Goal: Task Accomplishment & Management: Manage account settings

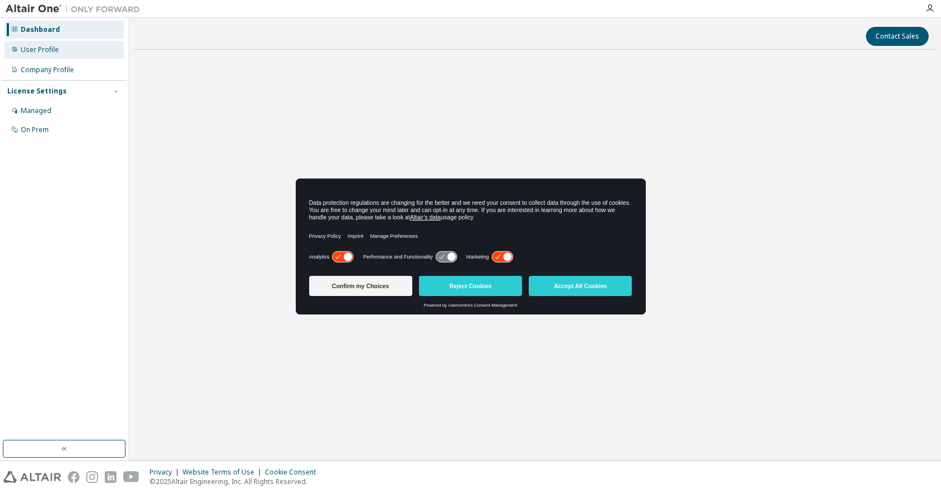
click at [52, 46] on div "User Profile" at bounding box center [40, 49] width 38 height 9
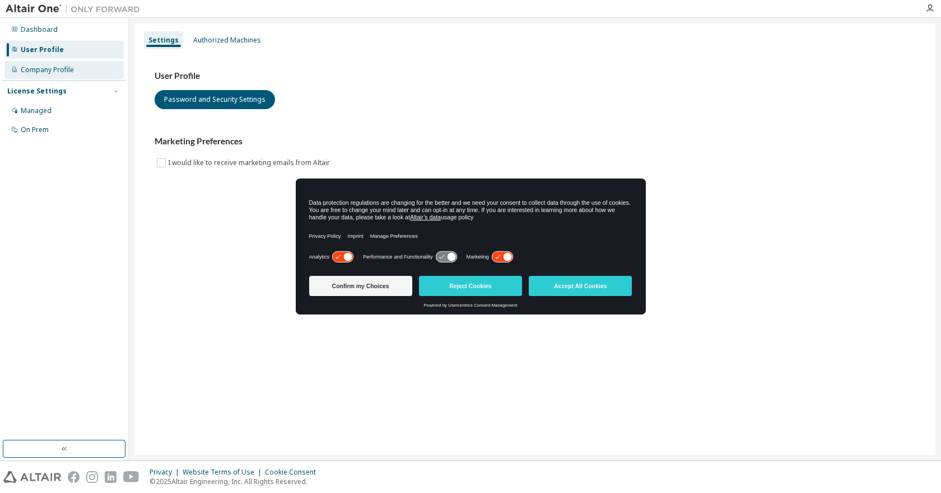
click at [53, 63] on div "Company Profile" at bounding box center [63, 70] width 119 height 18
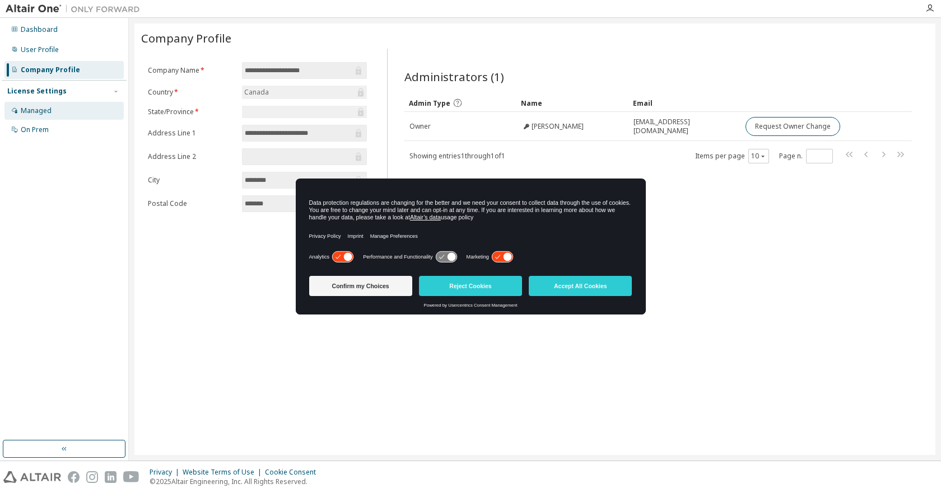
click at [44, 108] on div "Managed" at bounding box center [36, 110] width 31 height 9
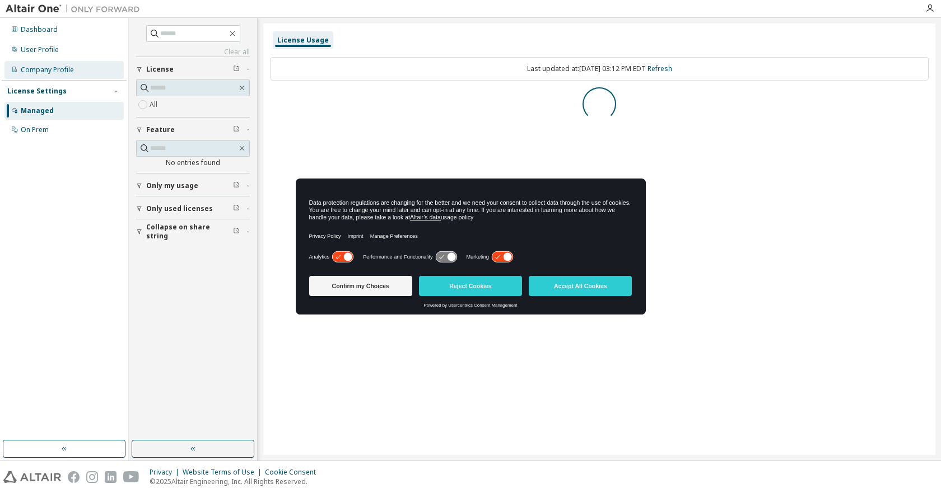
click at [50, 71] on div "Company Profile" at bounding box center [47, 70] width 53 height 9
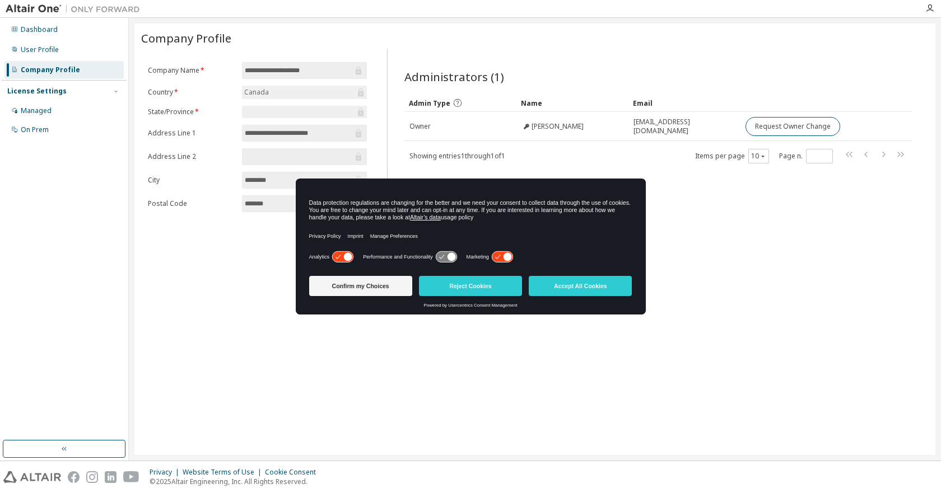
click at [712, 218] on div "Administrators (1) Clear Load Save Save As Field Operator Value Select filter S…" at bounding box center [658, 136] width 535 height 163
drag, startPoint x: 378, startPoint y: 288, endPoint x: 388, endPoint y: 287, distance: 10.1
click at [388, 287] on button "Confirm my Choices" at bounding box center [360, 286] width 103 height 20
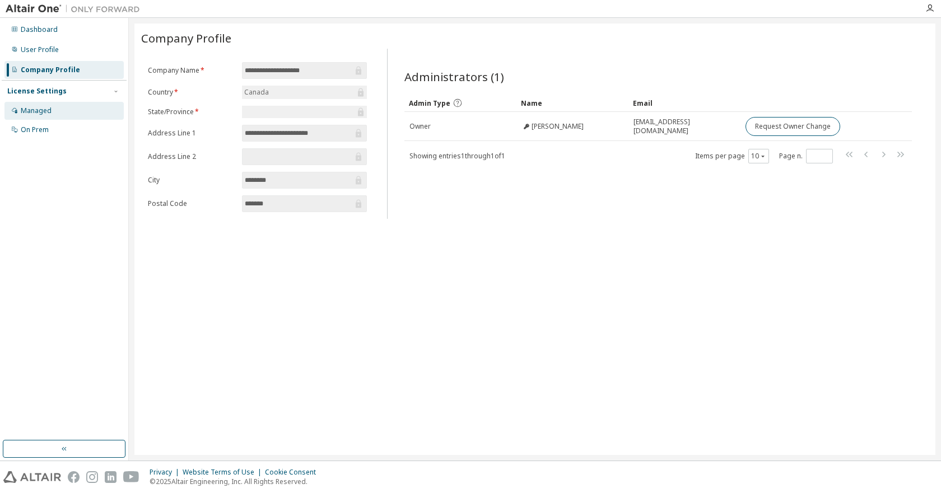
click at [64, 109] on div "Managed" at bounding box center [63, 111] width 119 height 18
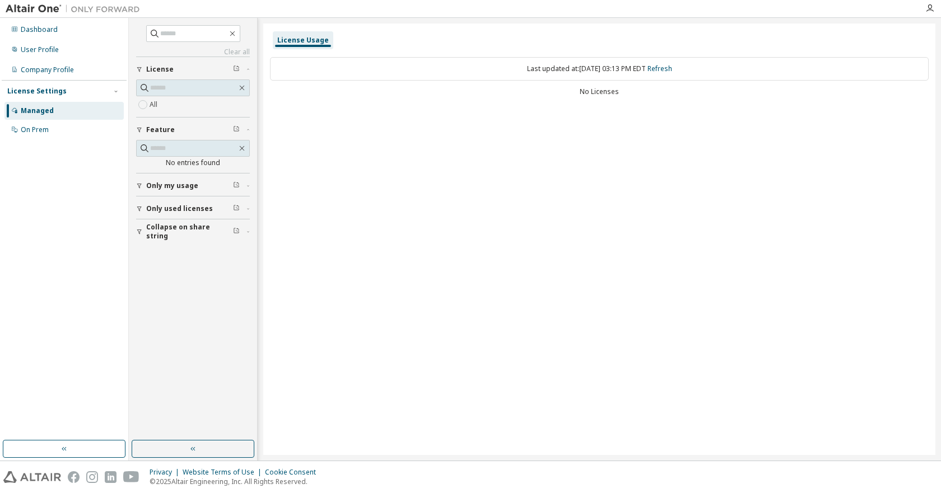
click at [155, 106] on label "All" at bounding box center [154, 104] width 10 height 13
click at [170, 186] on span "Only my usage" at bounding box center [172, 185] width 52 height 9
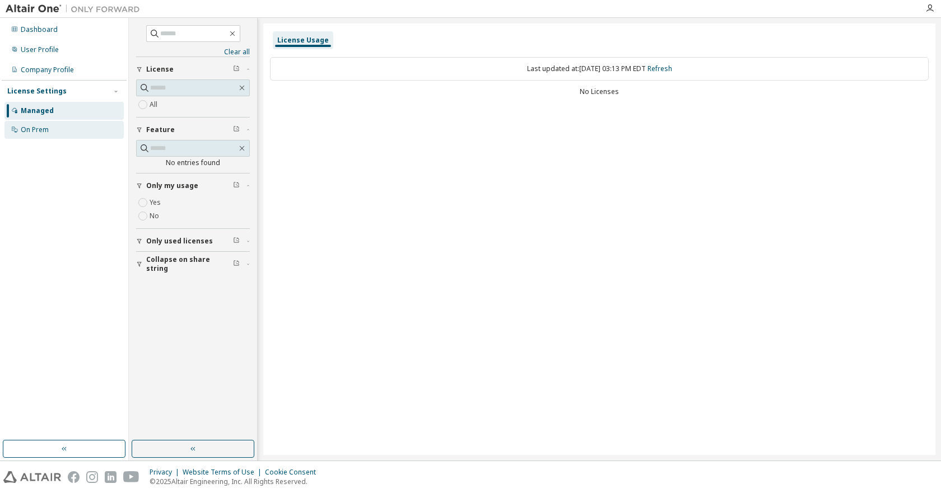
click at [32, 127] on div "On Prem" at bounding box center [35, 129] width 28 height 9
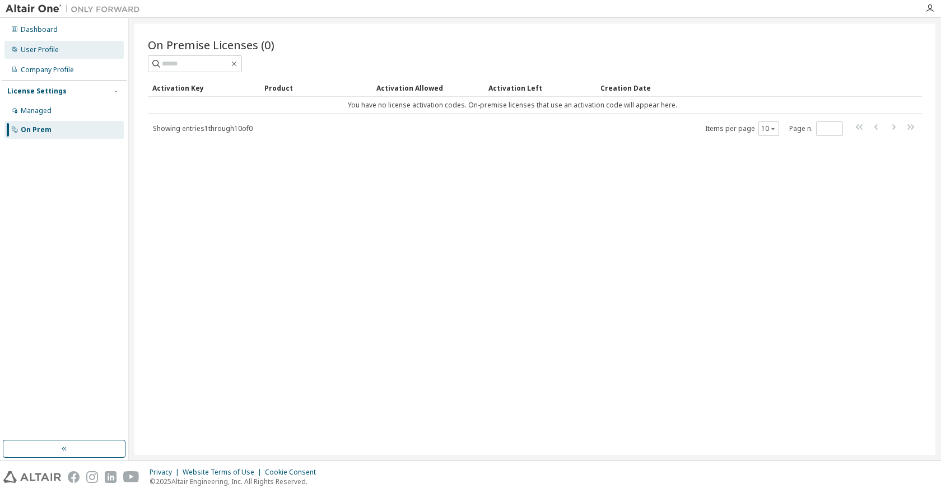
click at [69, 46] on div "User Profile" at bounding box center [63, 50] width 119 height 18
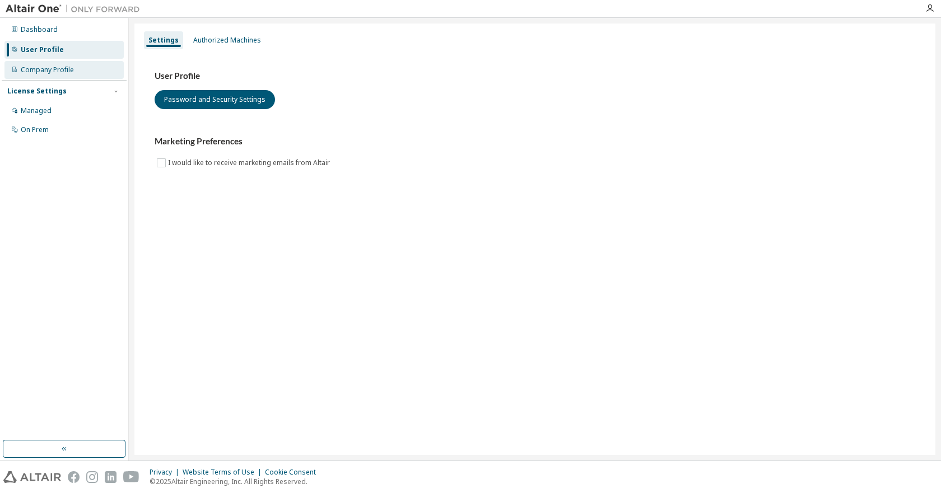
click at [71, 66] on div "Company Profile" at bounding box center [47, 70] width 53 height 9
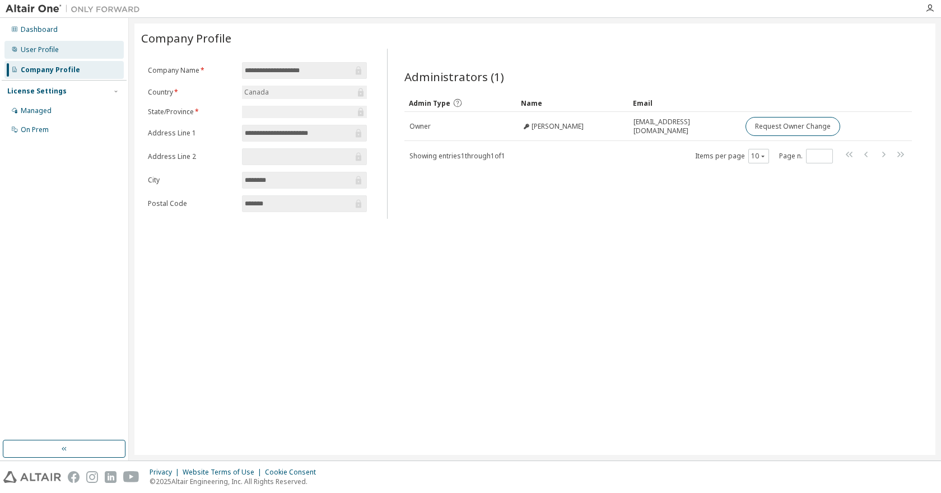
click at [62, 51] on div "User Profile" at bounding box center [63, 50] width 119 height 18
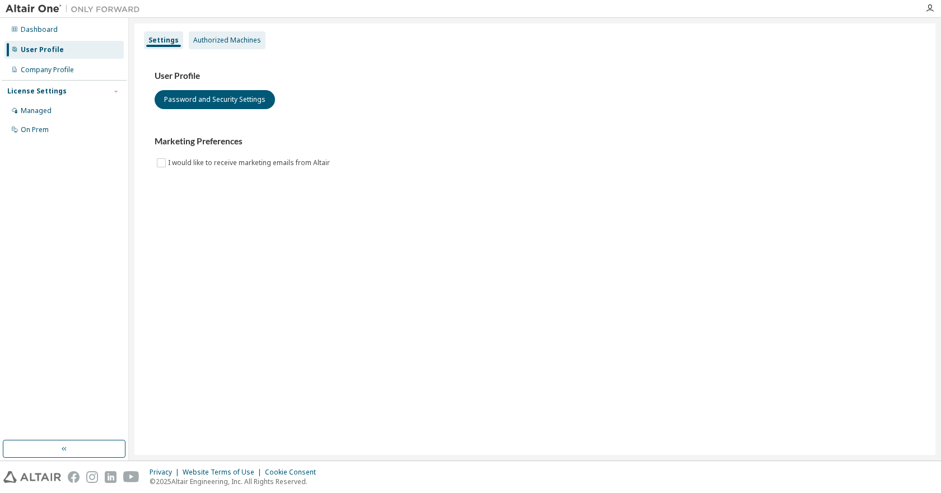
click at [243, 41] on div "Authorized Machines" at bounding box center [227, 40] width 68 height 9
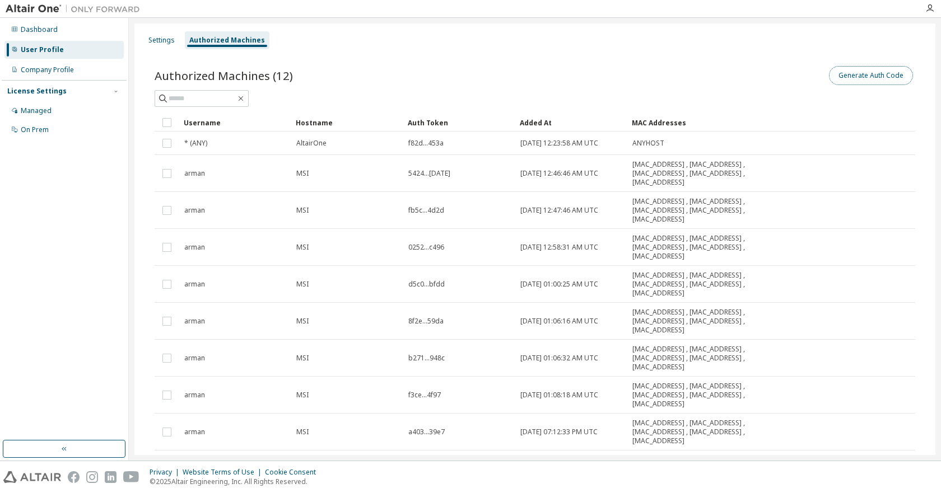
click at [839, 80] on button "Generate Auth Code" at bounding box center [871, 75] width 84 height 19
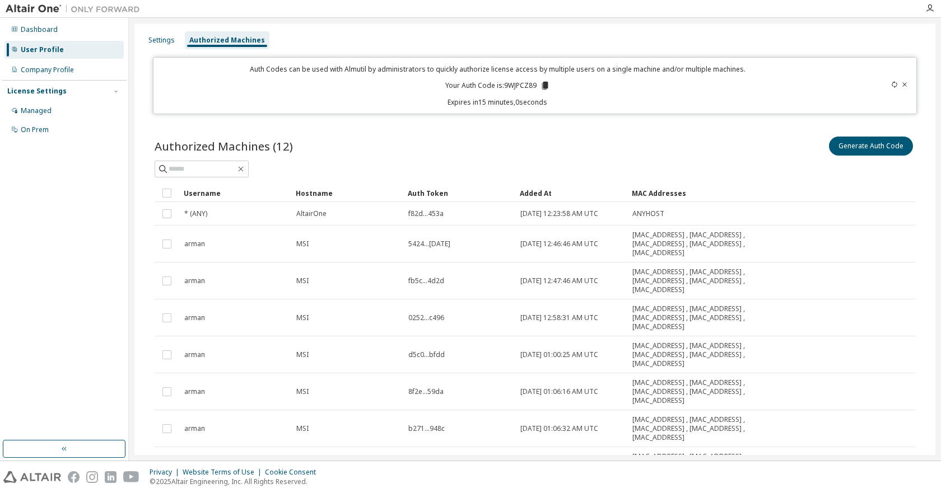
click at [510, 86] on p "Your Auth Code is: 9WJPCZ89" at bounding box center [497, 86] width 105 height 10
click at [927, 10] on icon "button" at bounding box center [929, 8] width 9 height 9
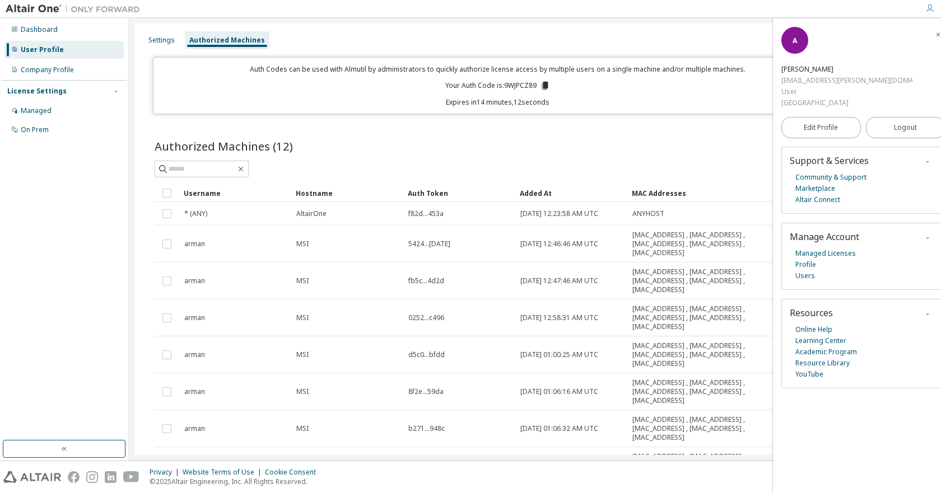
click at [812, 79] on div "amram.ben-haim@mail.concordia.ca" at bounding box center [846, 80] width 131 height 11
copy div "amram.ben-haim@mail.concordia.ca"
click at [36, 76] on div "Company Profile" at bounding box center [63, 70] width 119 height 18
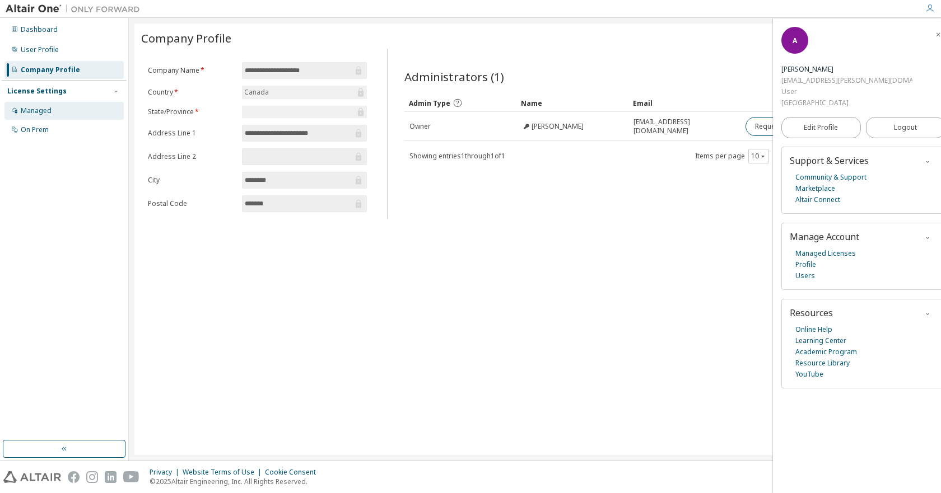
click at [41, 104] on div "Managed" at bounding box center [63, 111] width 119 height 18
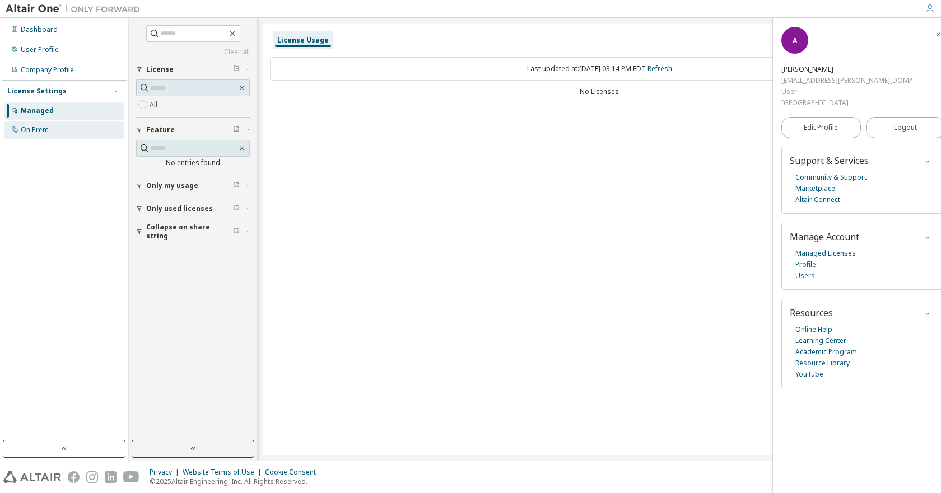
click at [52, 130] on div "On Prem" at bounding box center [63, 130] width 119 height 18
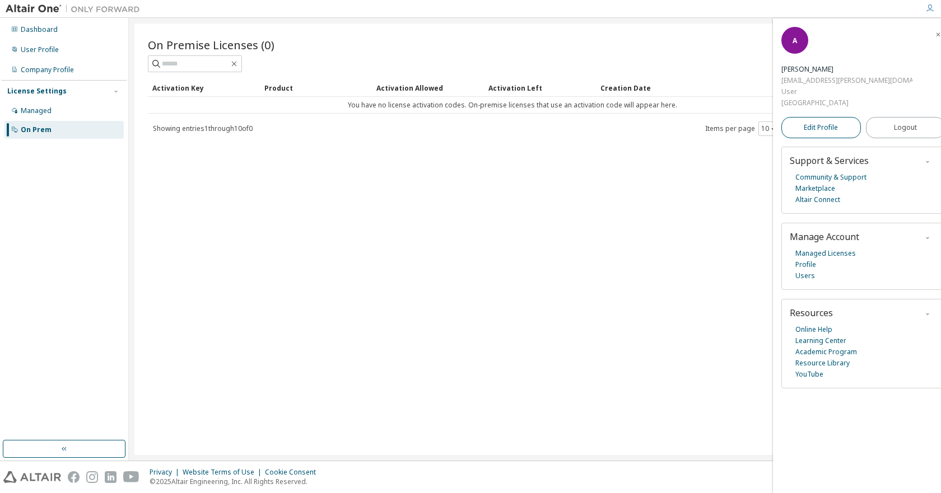
click at [830, 127] on span "Edit Profile" at bounding box center [820, 127] width 34 height 9
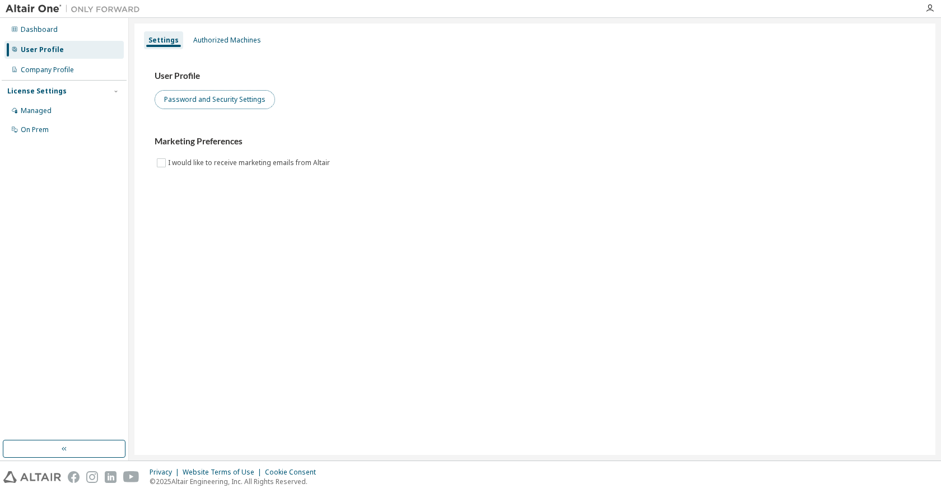
click at [209, 105] on button "Password and Security Settings" at bounding box center [215, 99] width 120 height 19
click at [223, 34] on div "Authorized Machines" at bounding box center [227, 40] width 77 height 18
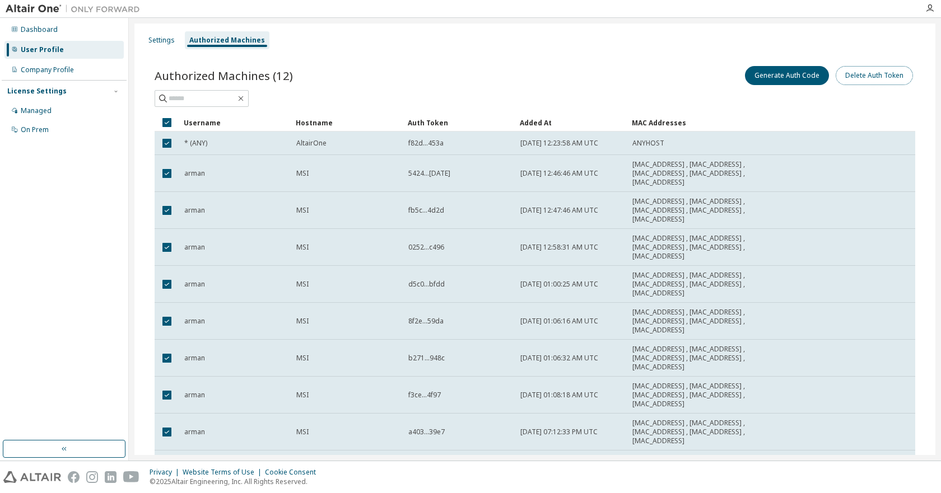
click at [855, 80] on button "Delete Auth Token" at bounding box center [873, 75] width 77 height 19
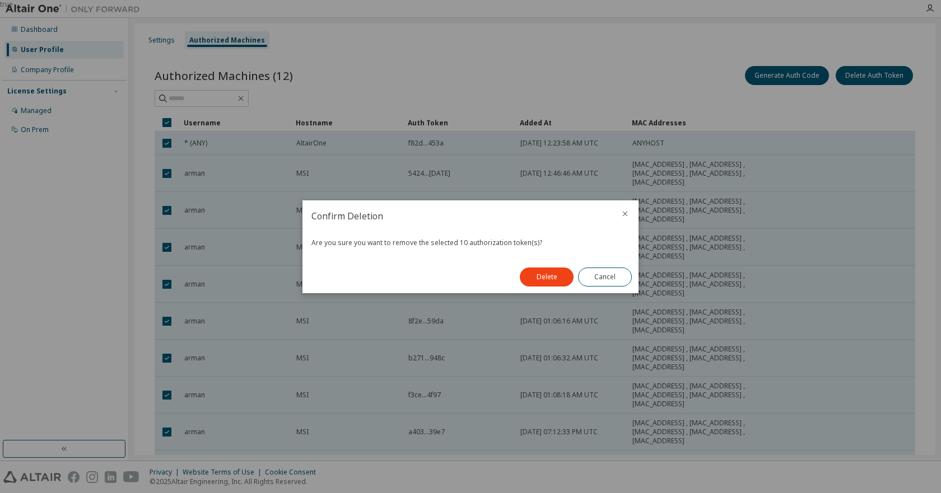
click at [539, 278] on button "Delete" at bounding box center [547, 277] width 54 height 19
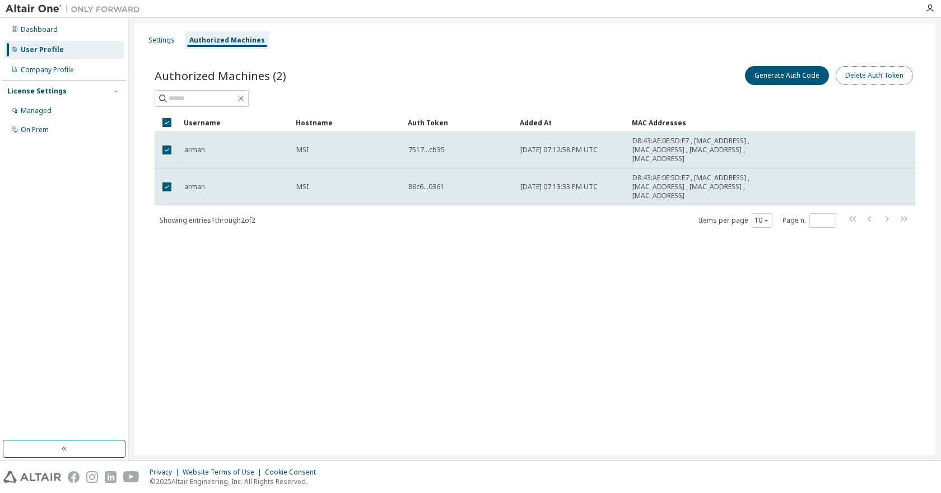
click at [875, 71] on button "Delete Auth Token" at bounding box center [873, 75] width 77 height 19
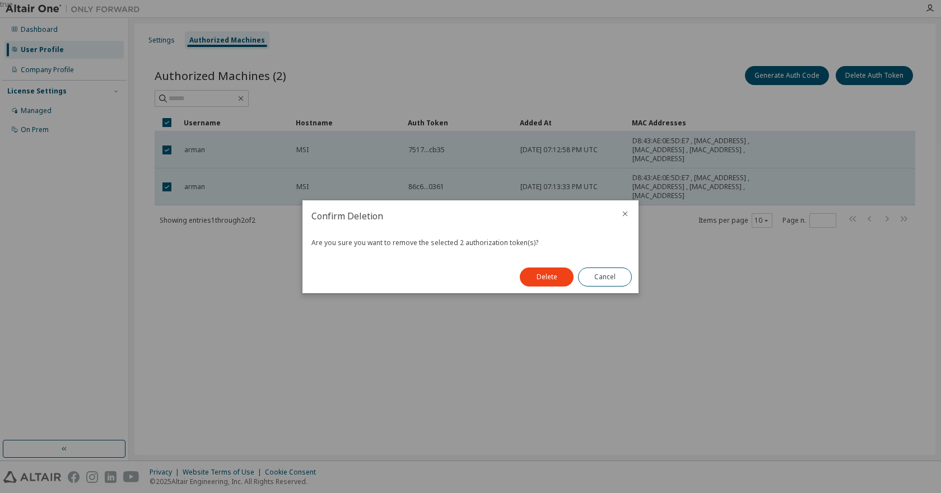
click at [512, 275] on div "Confirm Deletion Are you sure you want to remove the selected 2 authorization t…" at bounding box center [470, 246] width 336 height 93
click at [523, 275] on button "Delete" at bounding box center [547, 277] width 54 height 19
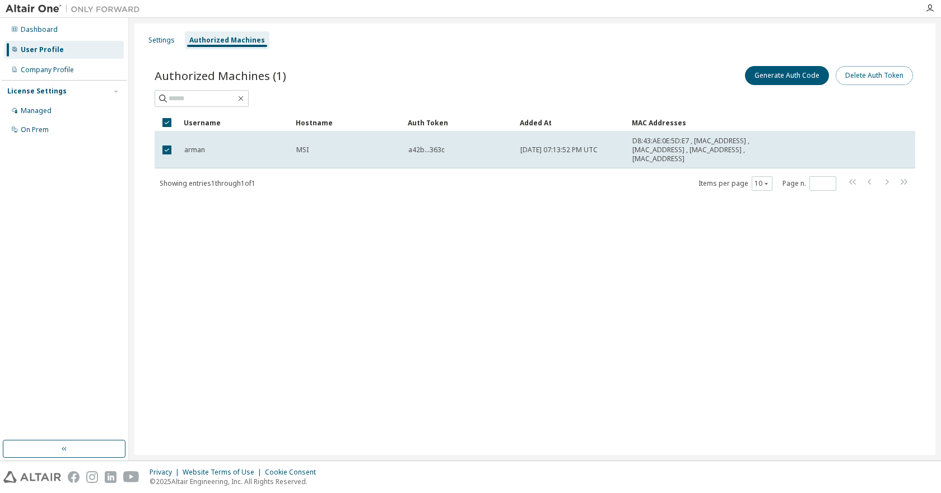
click at [866, 77] on button "Delete Auth Token" at bounding box center [873, 75] width 77 height 19
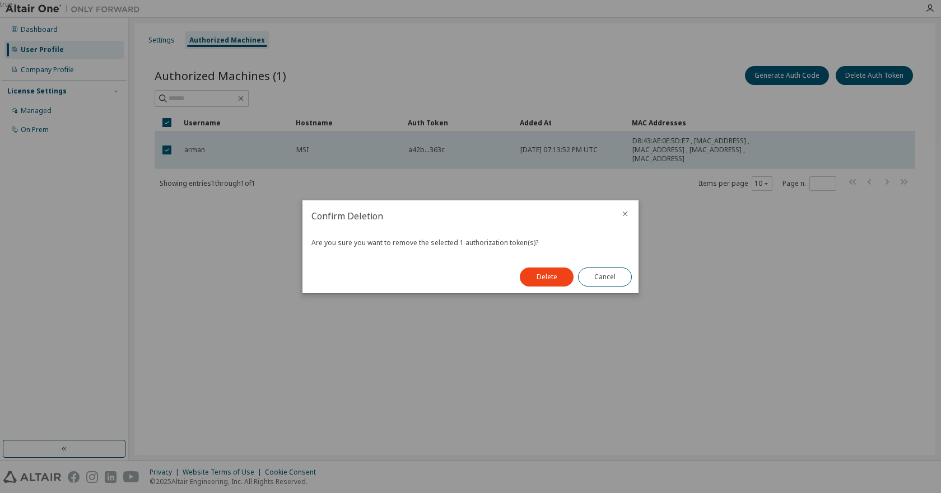
click at [547, 270] on button "Delete" at bounding box center [547, 277] width 54 height 19
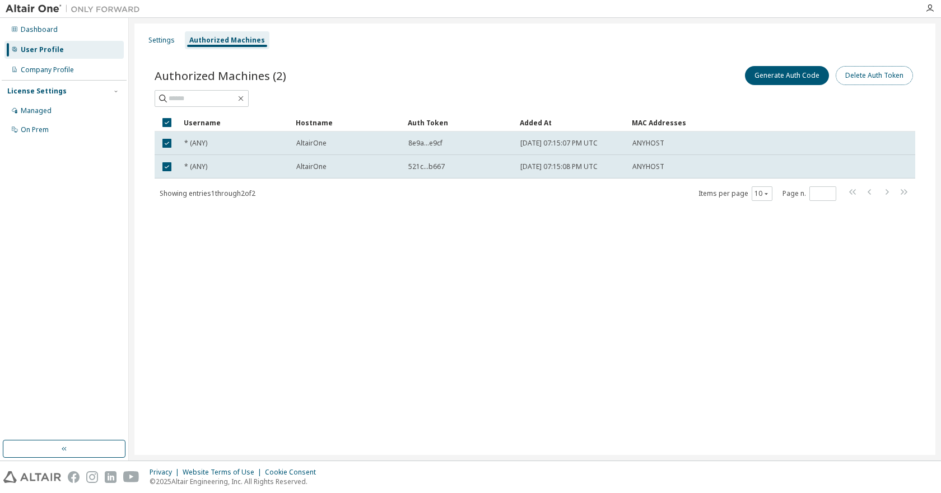
click at [855, 77] on button "Delete Auth Token" at bounding box center [873, 75] width 77 height 19
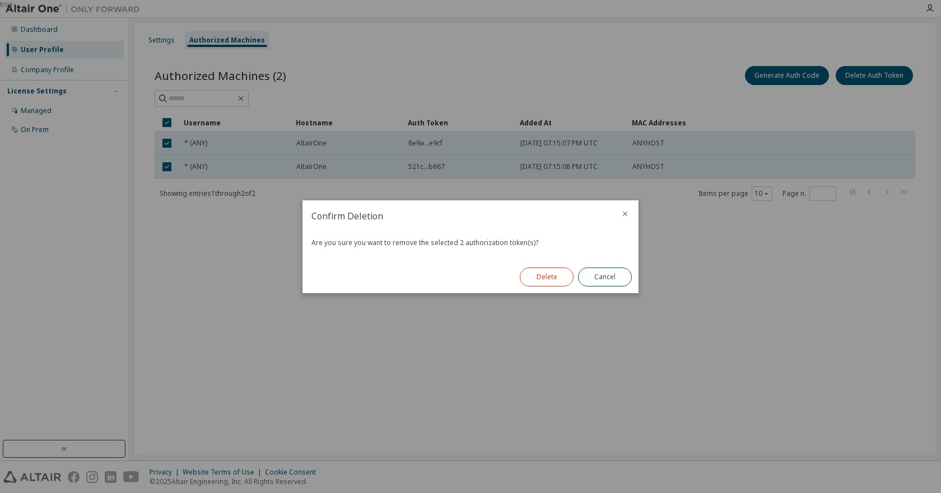
click at [534, 278] on button "Delete" at bounding box center [547, 277] width 54 height 19
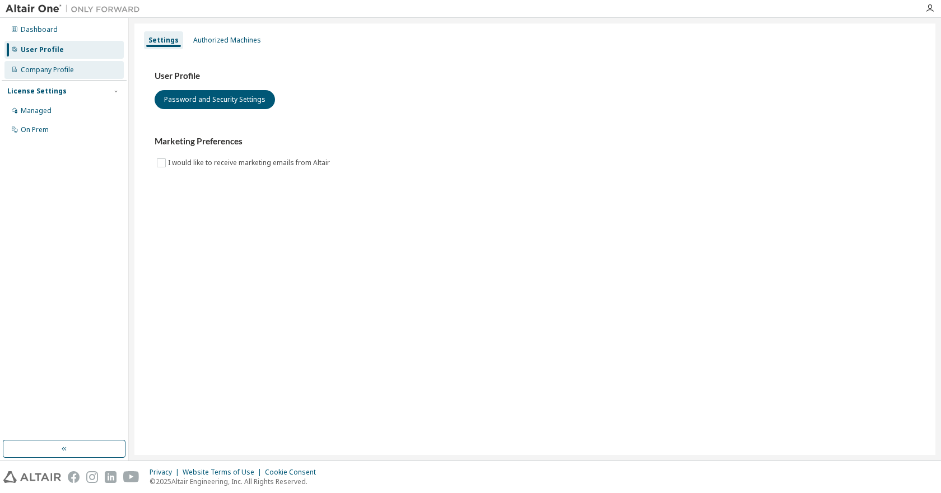
click at [65, 64] on div "Company Profile" at bounding box center [63, 70] width 119 height 18
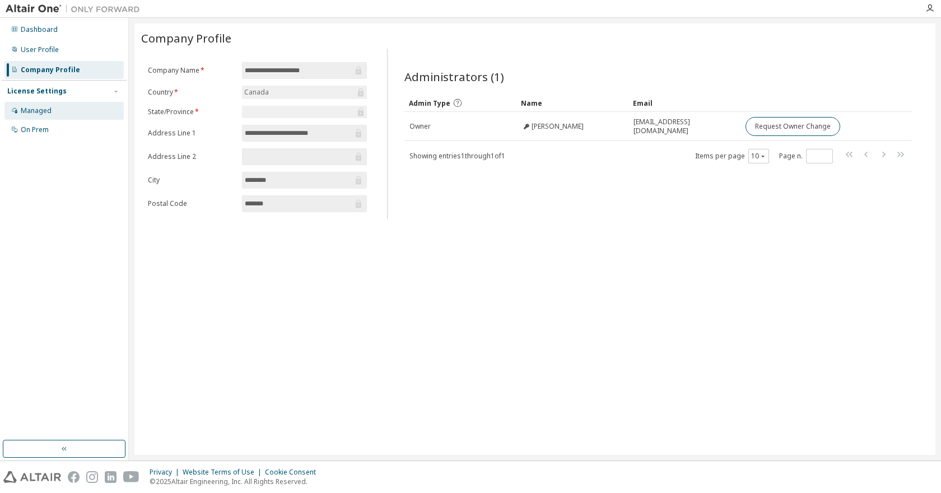
click at [72, 107] on div "Managed" at bounding box center [63, 111] width 119 height 18
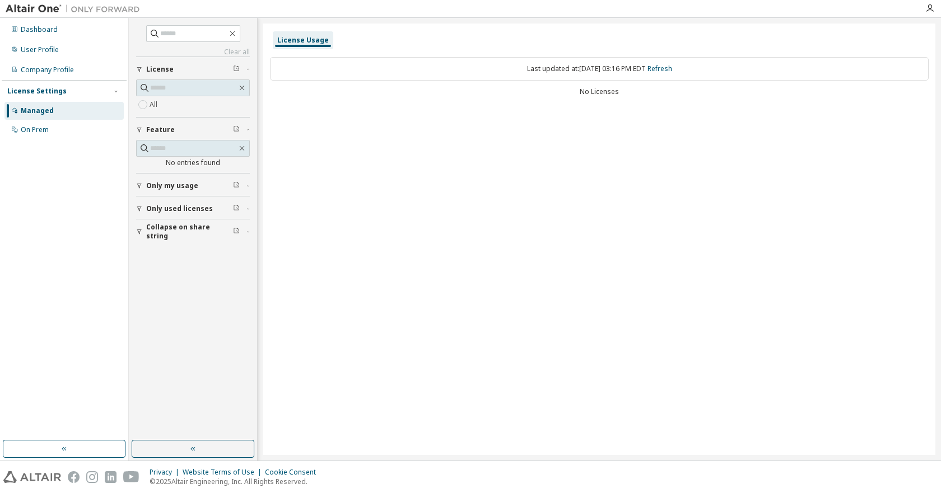
click at [292, 44] on div "License Usage" at bounding box center [303, 40] width 52 height 9
click at [41, 130] on div "On Prem" at bounding box center [35, 129] width 28 height 9
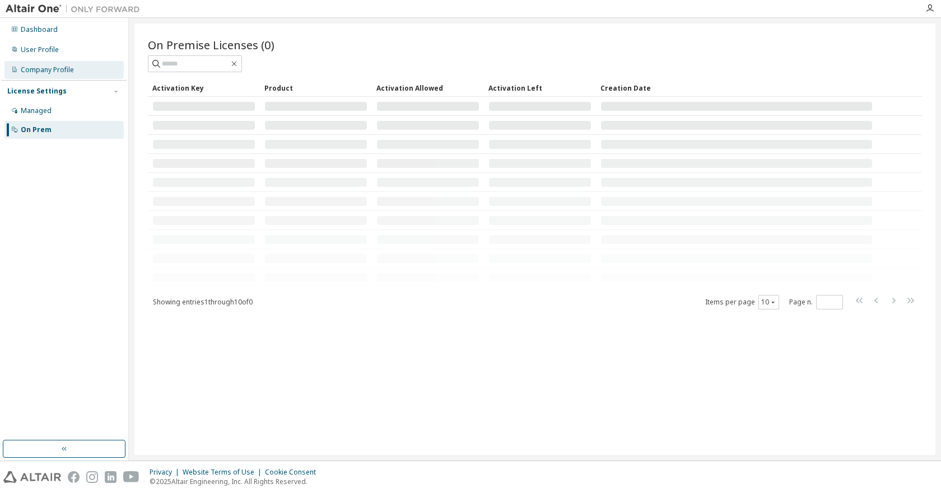
click at [54, 63] on div "Company Profile" at bounding box center [63, 70] width 119 height 18
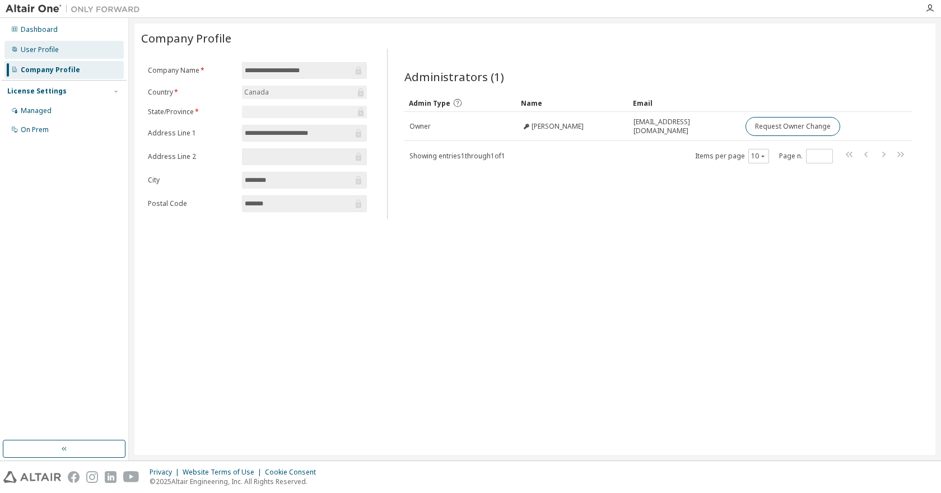
click at [55, 49] on div "User Profile" at bounding box center [40, 49] width 38 height 9
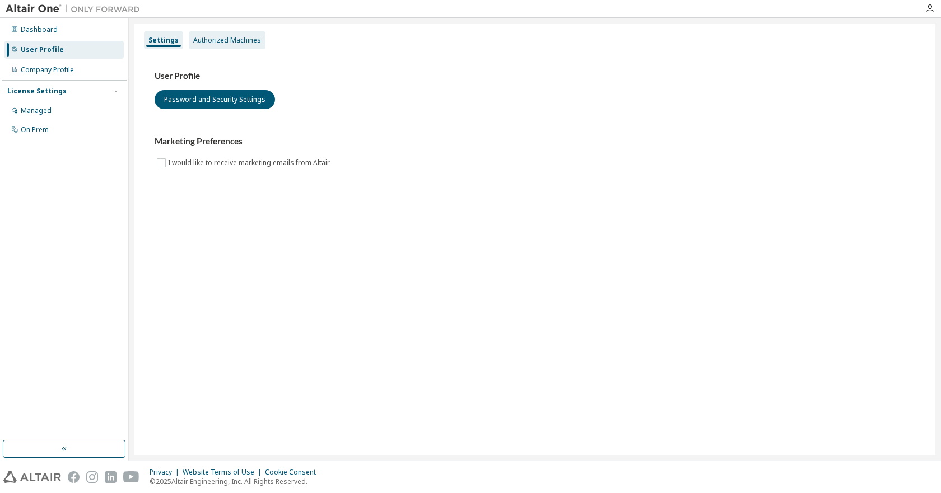
click at [218, 43] on div "Authorized Machines" at bounding box center [227, 40] width 68 height 9
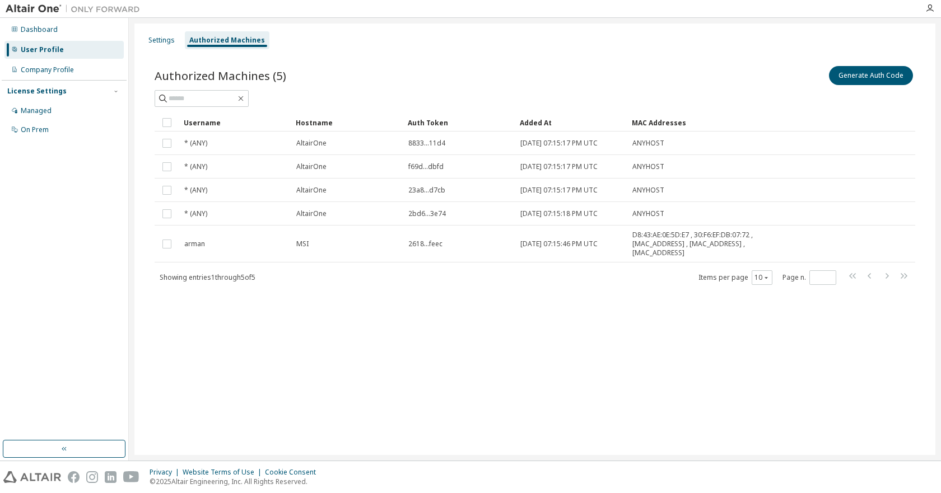
click at [176, 120] on td at bounding box center [167, 123] width 25 height 18
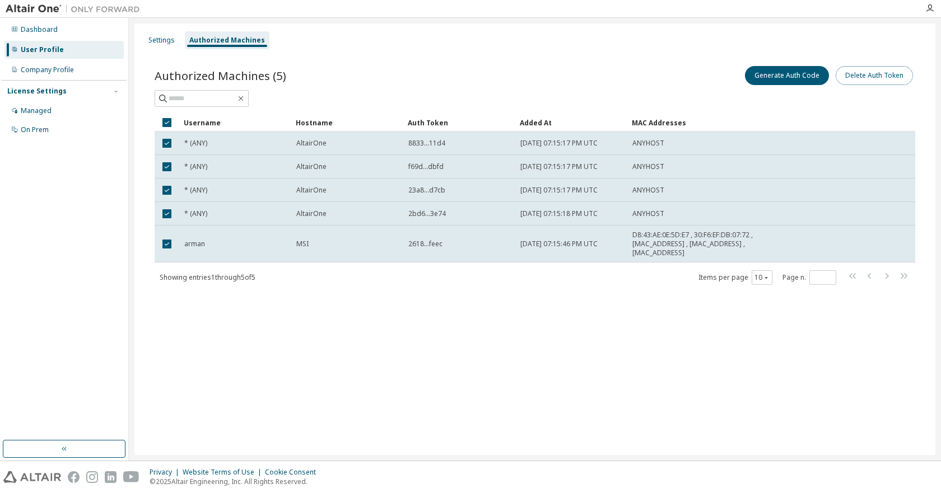
click at [909, 74] on button "Delete Auth Token" at bounding box center [873, 75] width 77 height 19
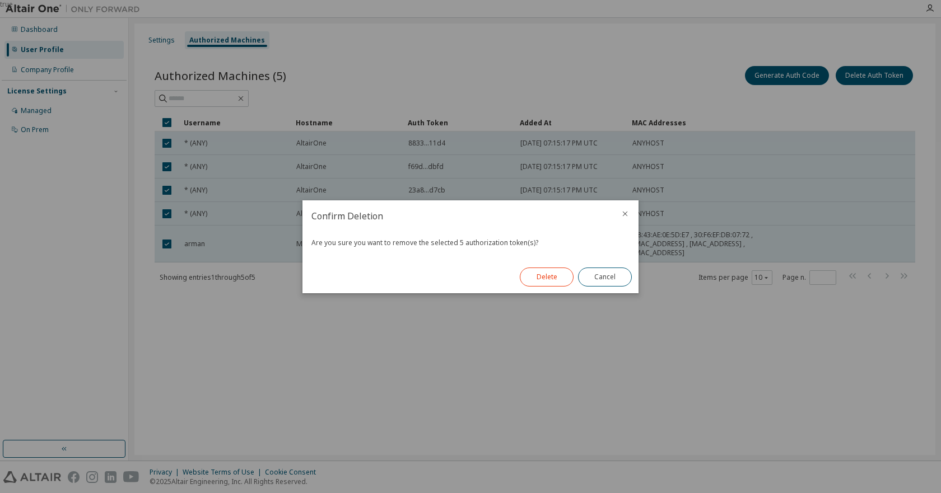
click at [535, 270] on button "Delete" at bounding box center [547, 277] width 54 height 19
